Goal: Obtain resource: Download file/media

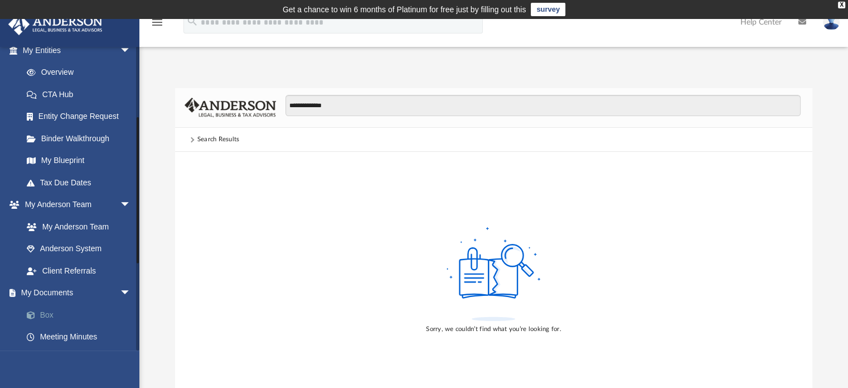
scroll to position [209, 0]
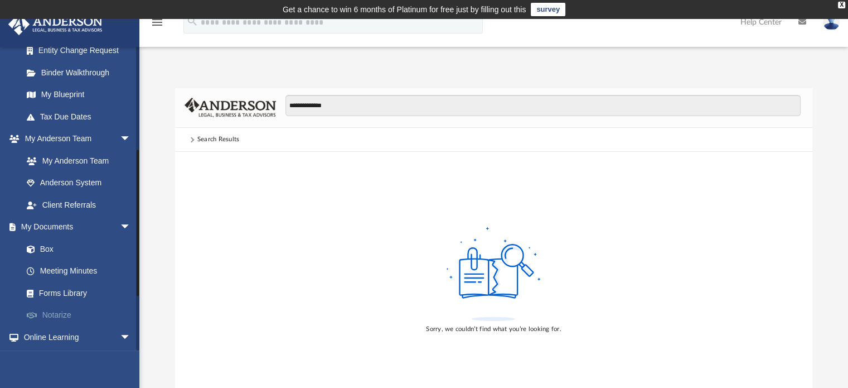
click at [61, 311] on link "Notarize" at bounding box center [82, 315] width 132 height 22
click at [65, 291] on link "Forms Library" at bounding box center [82, 293] width 132 height 22
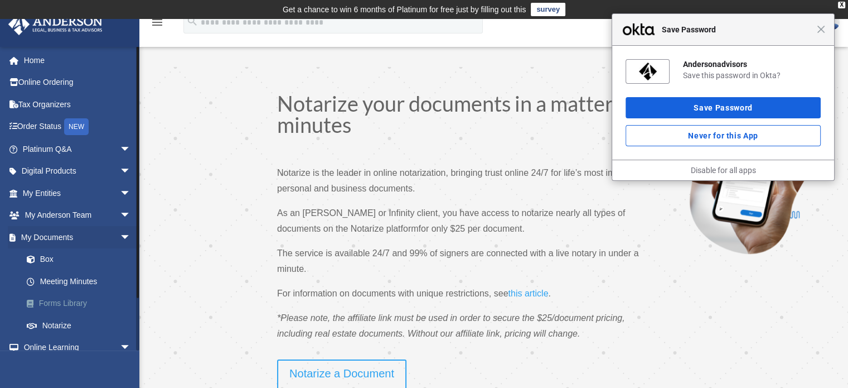
click at [74, 299] on link "Forms Library" at bounding box center [82, 303] width 132 height 22
click at [823, 31] on span "Close" at bounding box center [821, 29] width 8 height 8
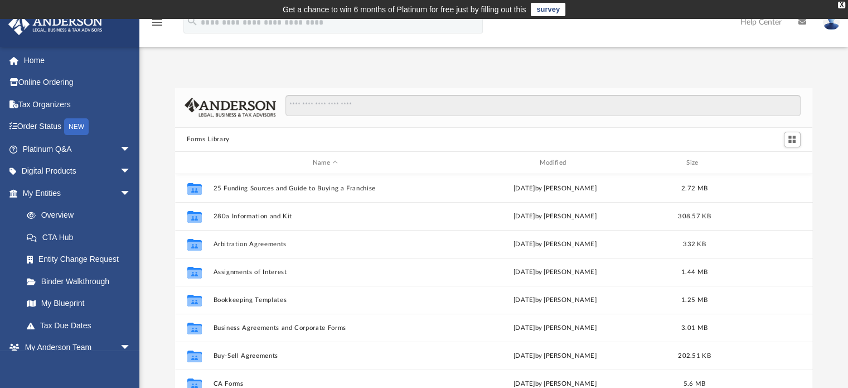
scroll to position [245, 629]
click at [316, 104] on input "Search files and folders" at bounding box center [543, 105] width 515 height 21
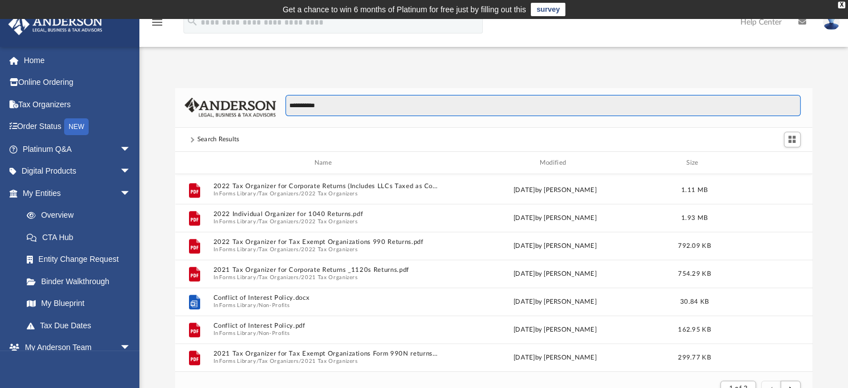
scroll to position [1198, 0]
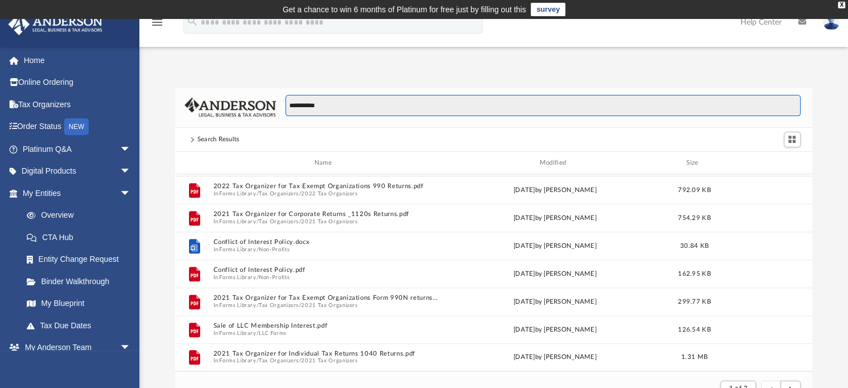
click at [317, 109] on input "**********" at bounding box center [543, 105] width 515 height 21
type input "**********"
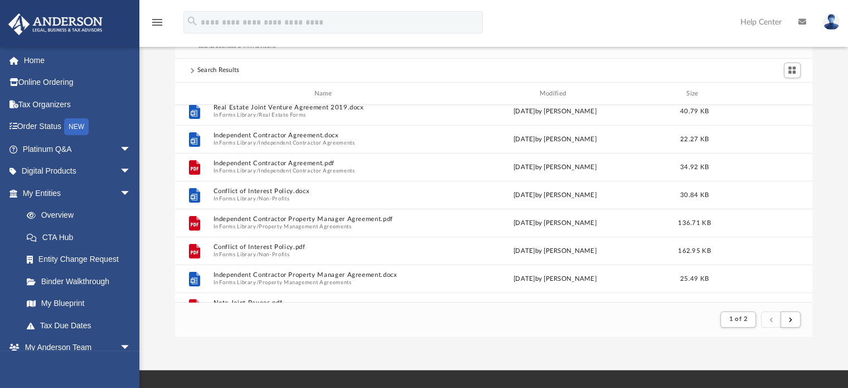
scroll to position [0, 0]
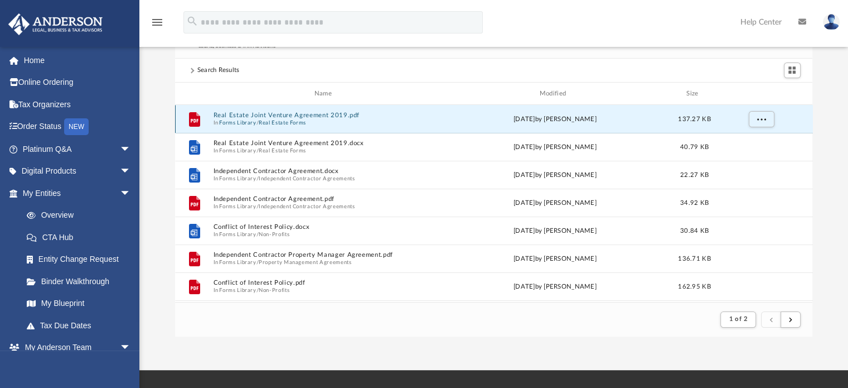
click at [307, 113] on button "Real Estate Joint Venture Agreement 2019.pdf" at bounding box center [325, 115] width 225 height 7
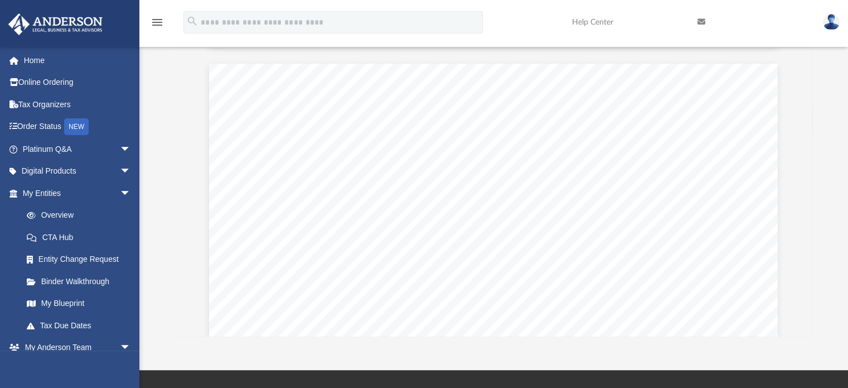
scroll to position [4511, 0]
